Goal: Information Seeking & Learning: Learn about a topic

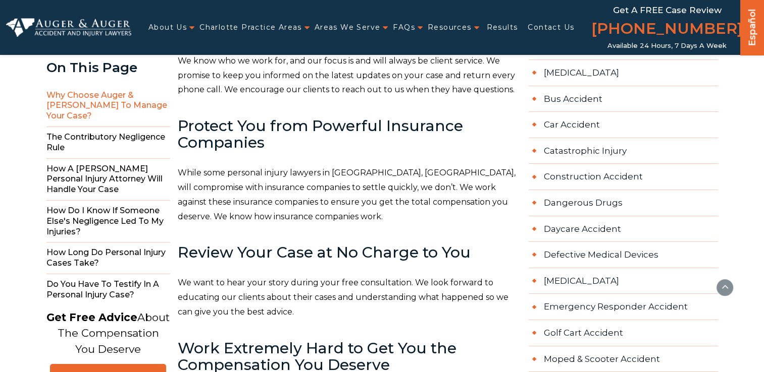
click at [512, 286] on p "We want to hear your story during your free consultation. We look forward to ed…" at bounding box center [347, 297] width 339 height 43
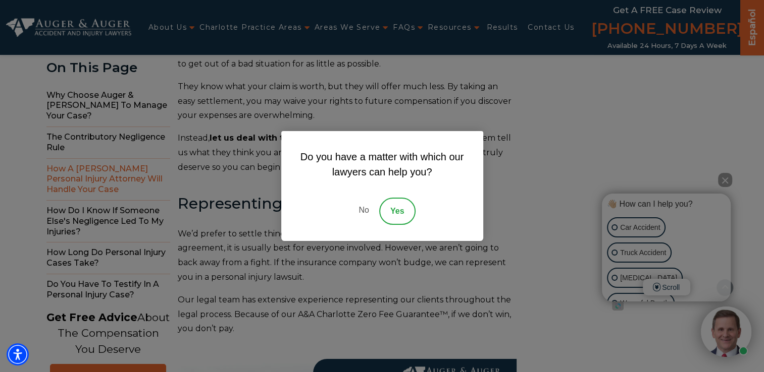
scroll to position [3388, 0]
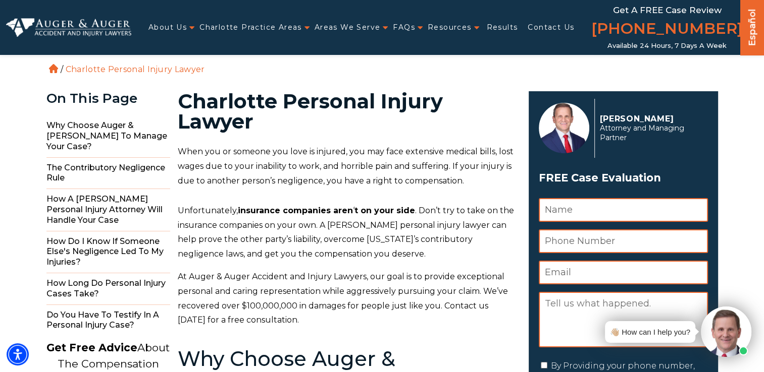
click at [339, 320] on p "At Auger & Auger Accident and Injury Lawyers, our goal is to provide exceptiona…" at bounding box center [347, 299] width 339 height 58
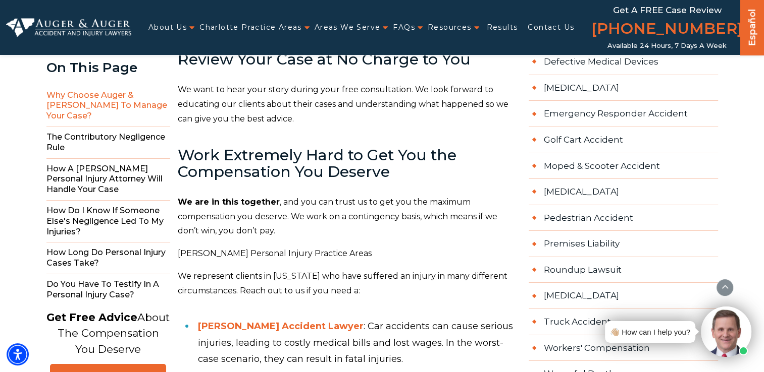
scroll to position [700, 0]
